Goal: Transaction & Acquisition: Purchase product/service

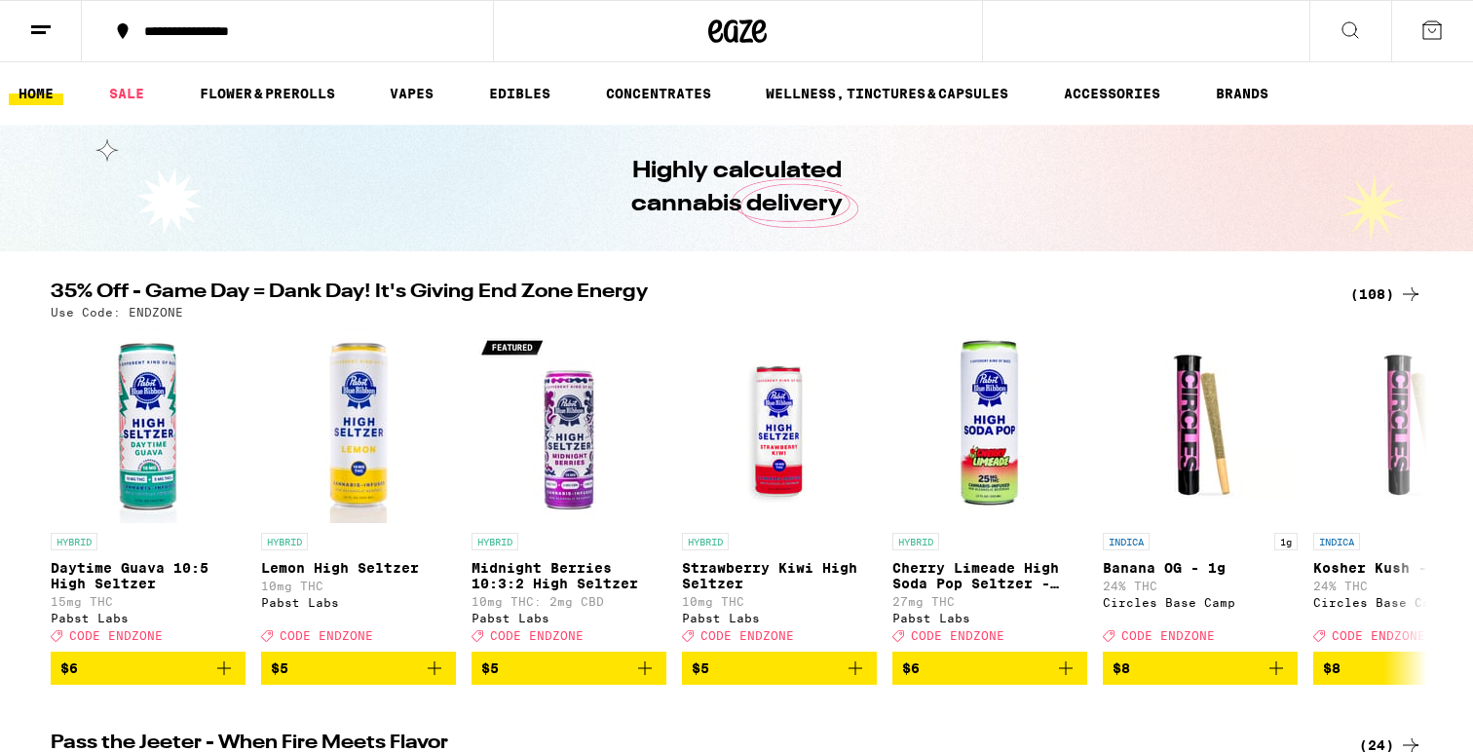
click at [1396, 294] on div "(108)" at bounding box center [1386, 294] width 72 height 23
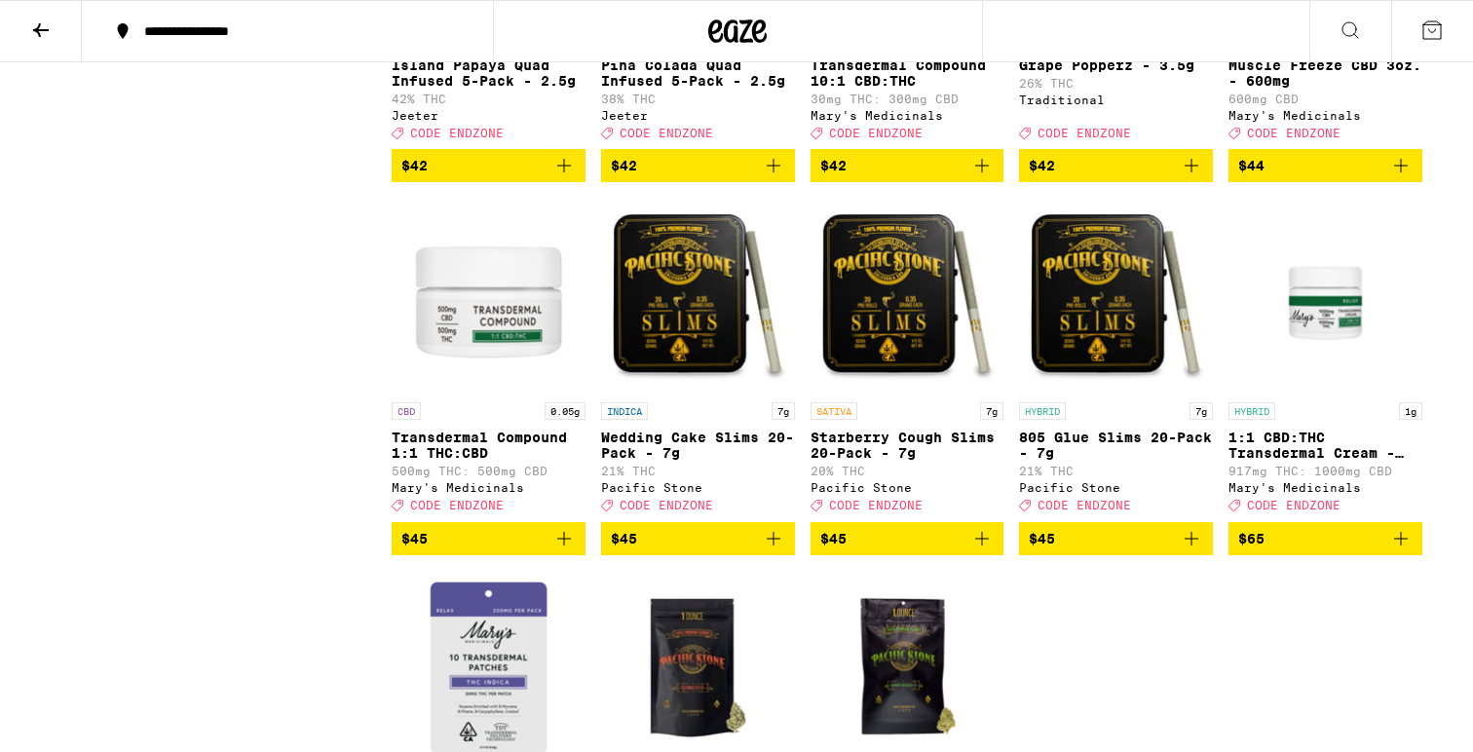
scroll to position [7381, 0]
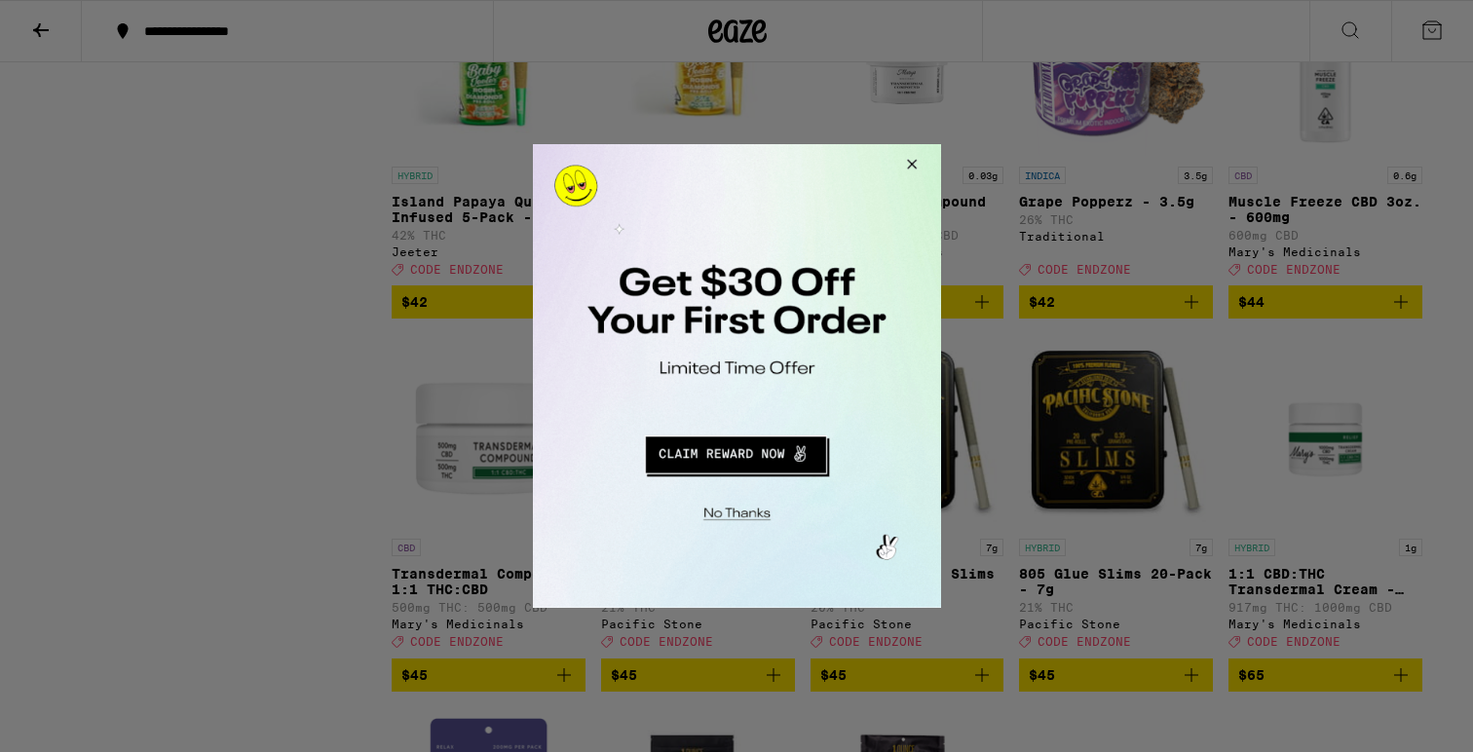
click at [916, 164] on button "Close Modal" at bounding box center [908, 167] width 53 height 47
